Goal: Task Accomplishment & Management: Use online tool/utility

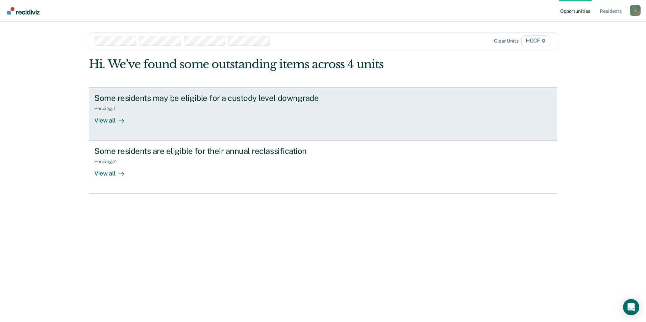
click at [122, 109] on div "Pending : 1" at bounding box center [212, 107] width 237 height 8
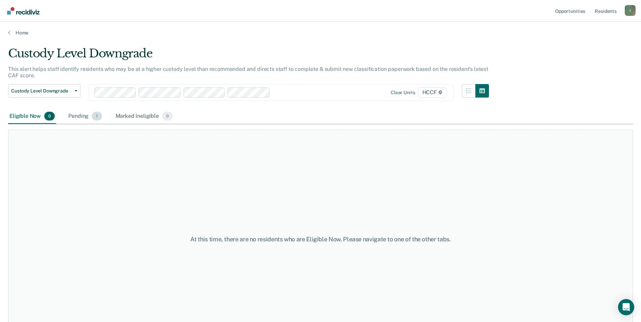
click at [79, 116] on div "Pending 1" at bounding box center [85, 116] width 36 height 15
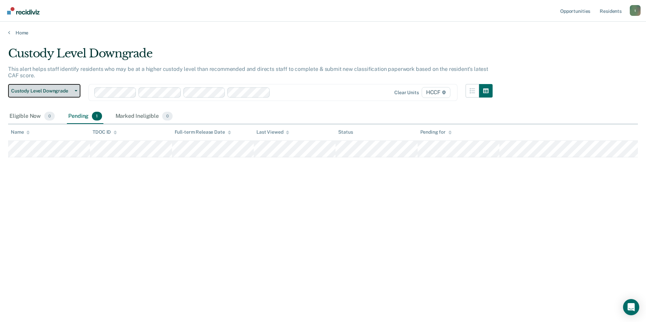
click at [55, 90] on span "Custody Level Downgrade" at bounding box center [41, 91] width 61 height 6
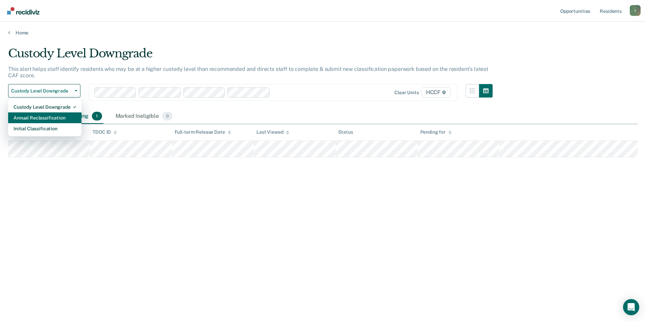
click at [40, 118] on div "Annual Reclassification" at bounding box center [45, 117] width 62 height 11
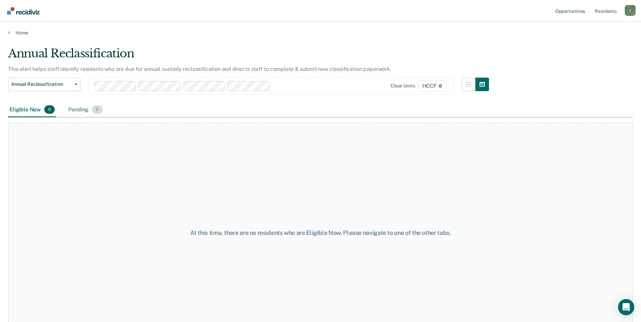
click at [78, 111] on div "Pending 2" at bounding box center [85, 110] width 37 height 15
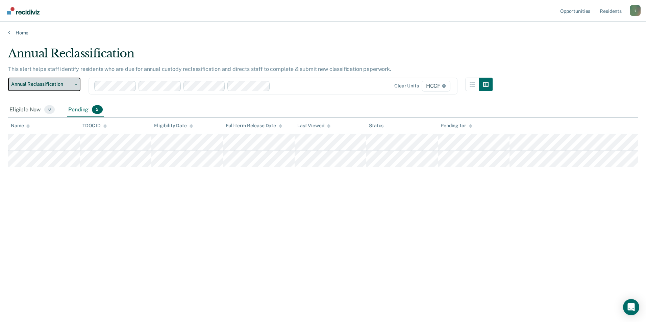
click at [31, 85] on span "Annual Reclassification" at bounding box center [41, 84] width 61 height 6
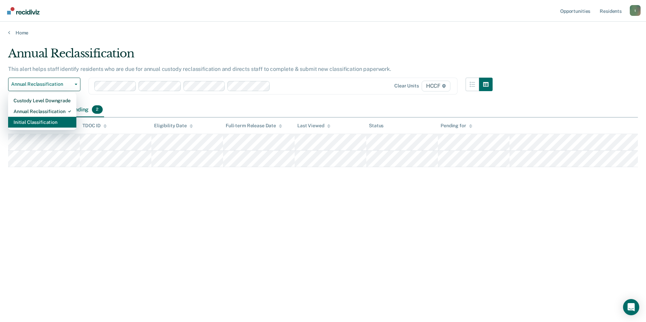
click at [27, 122] on div "Initial Classification" at bounding box center [42, 122] width 57 height 11
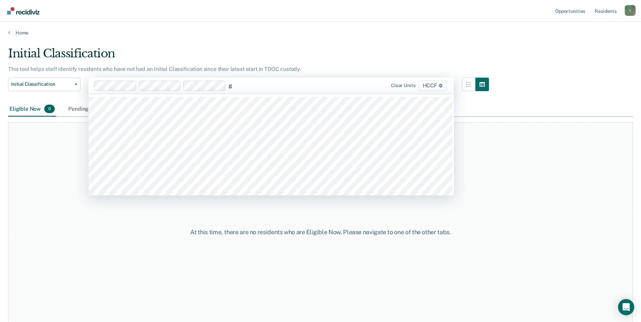
type input "gd"
